Goal: Obtain resource: Download file/media

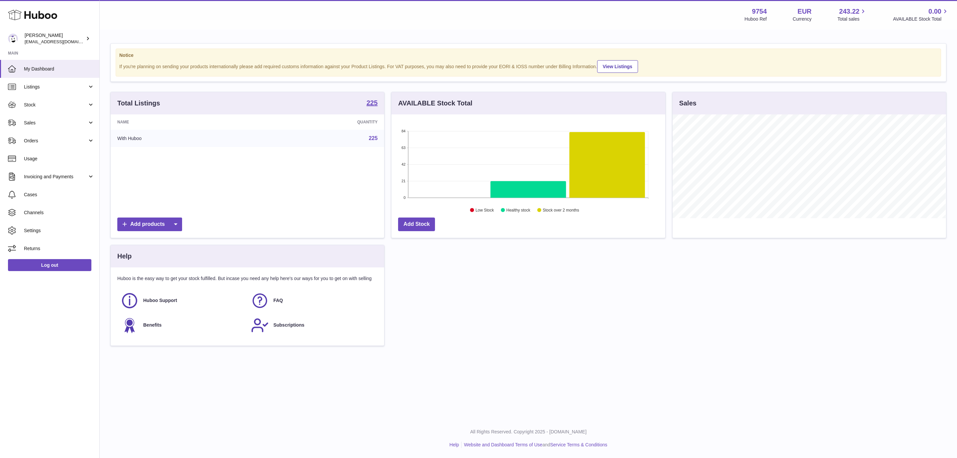
scroll to position [104, 273]
click at [38, 159] on span "Usage" at bounding box center [59, 159] width 70 height 6
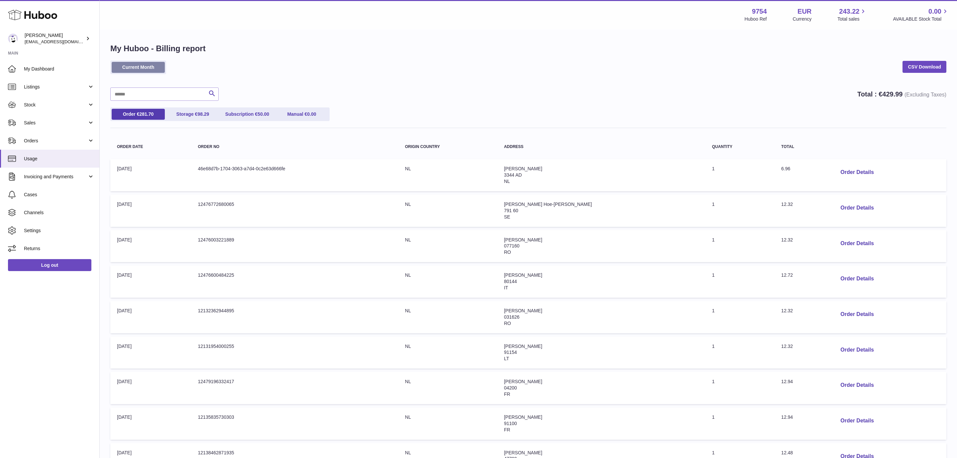
click at [135, 62] on link "Current Month" at bounding box center [138, 67] width 53 height 11
click at [926, 66] on link "CSV Download" at bounding box center [925, 67] width 44 height 12
